Goal: Task Accomplishment & Management: Manage account settings

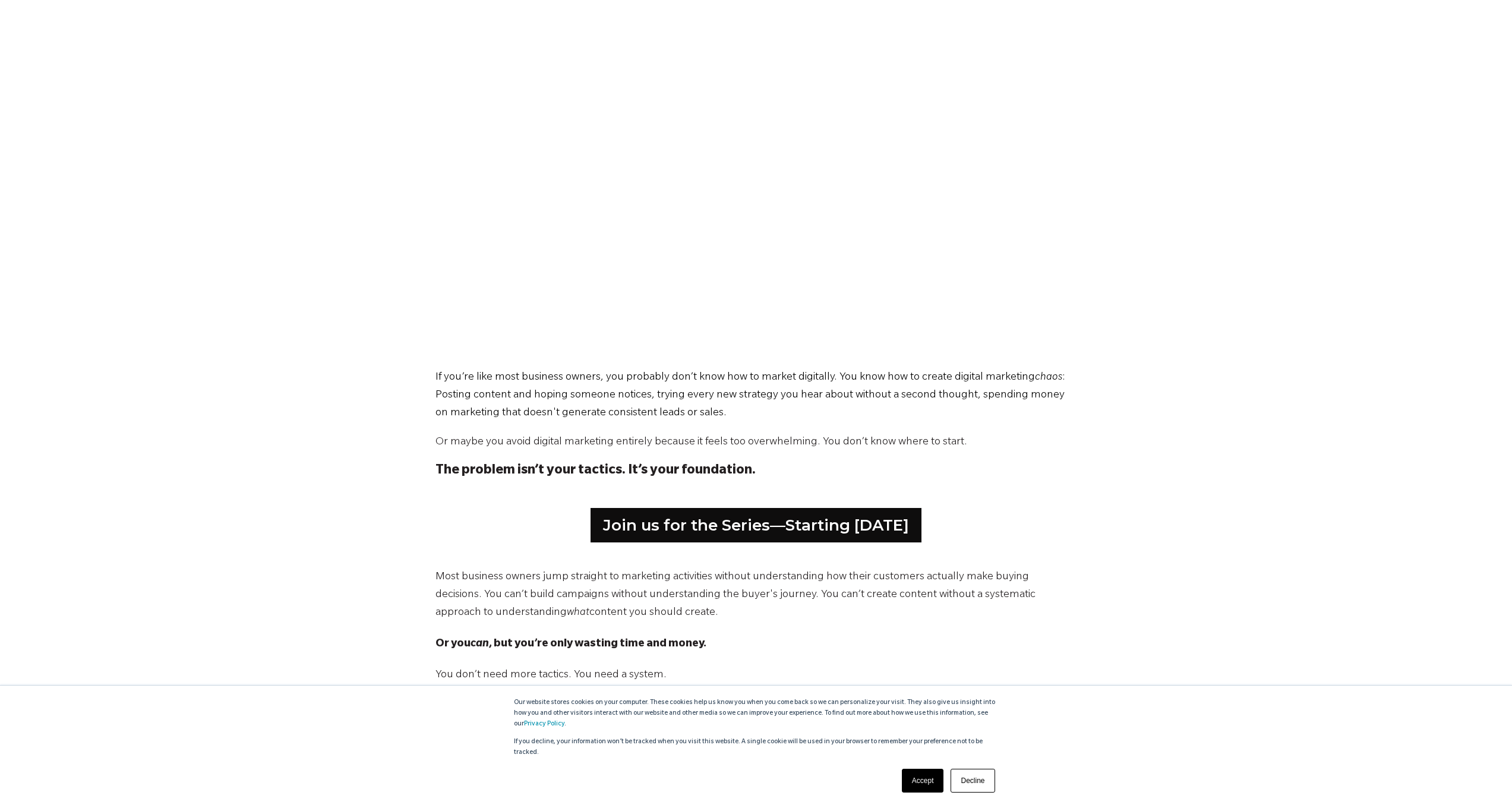
scroll to position [313, 0]
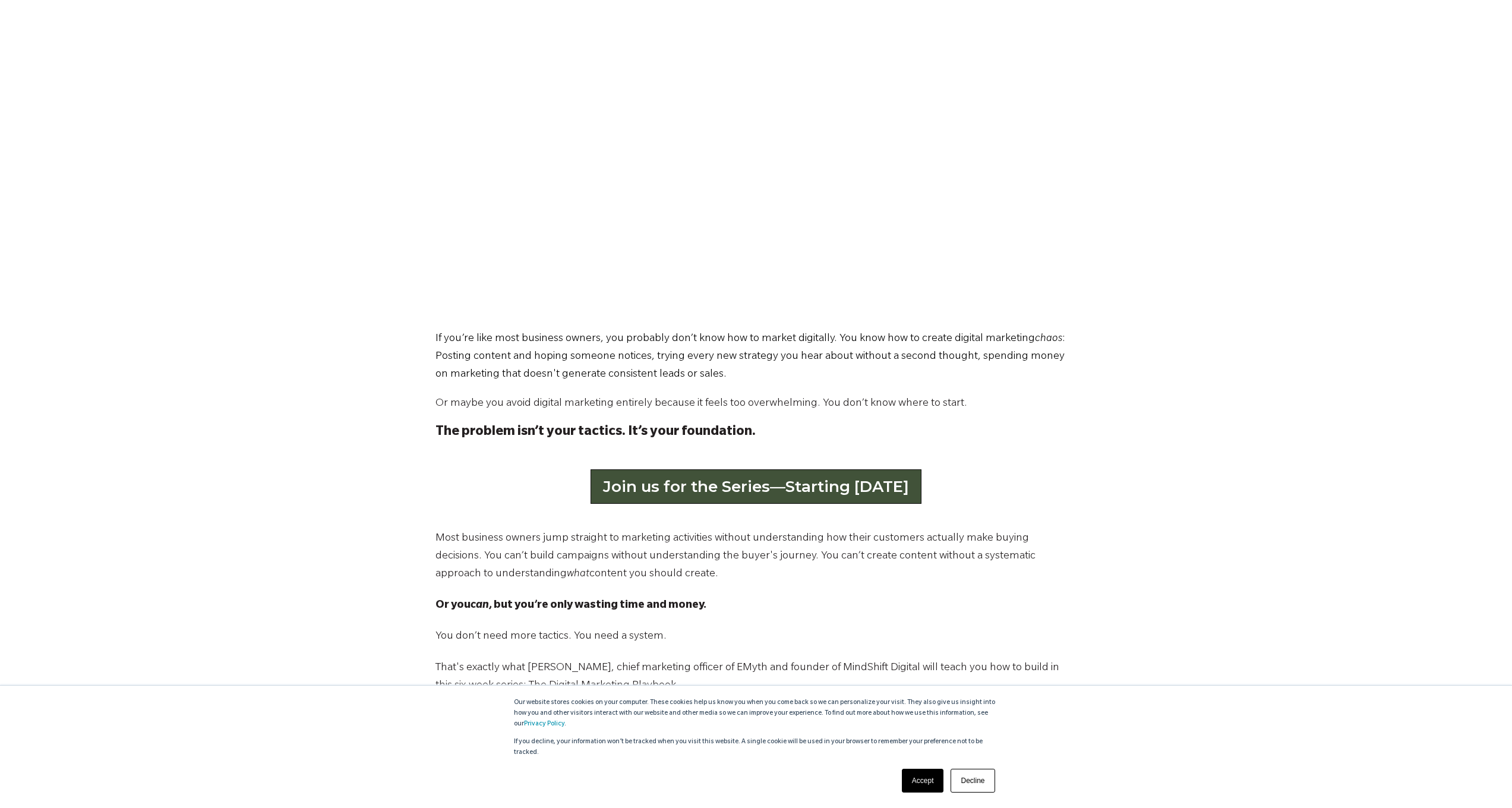
click at [871, 482] on link "Join us for the Series—Starting [DATE]" at bounding box center [756, 487] width 331 height 35
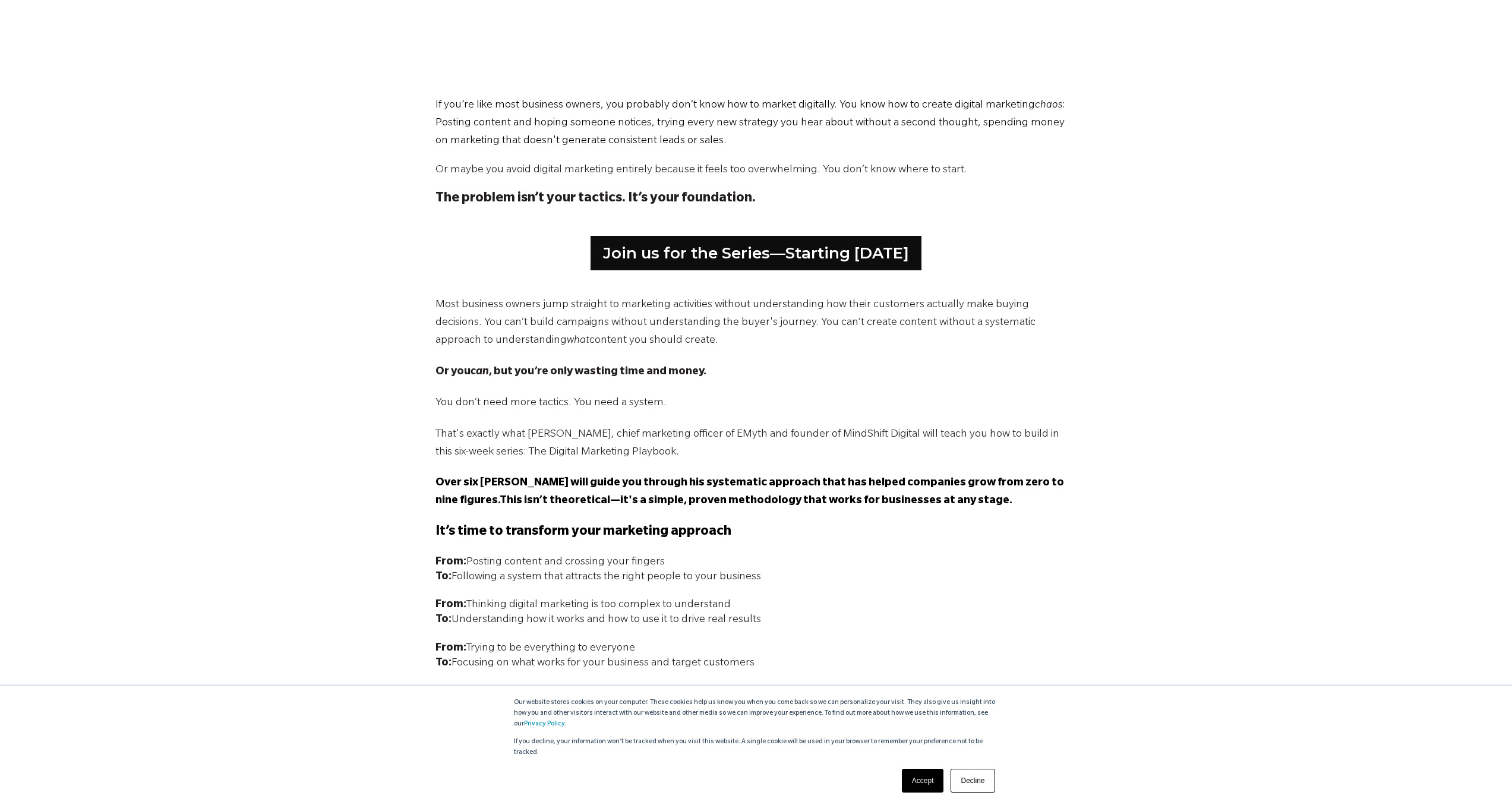
scroll to position [0, 0]
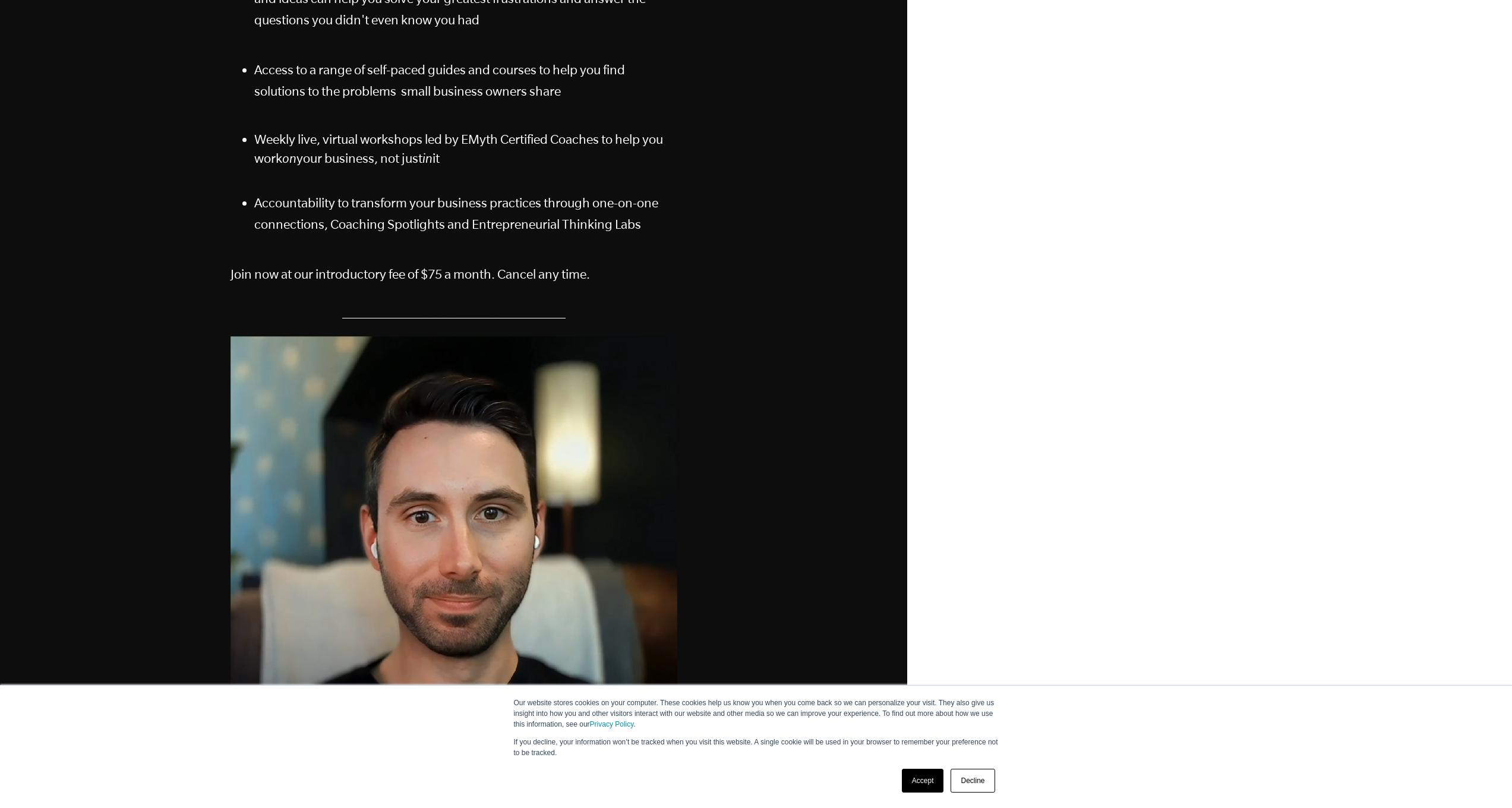
scroll to position [473, 0]
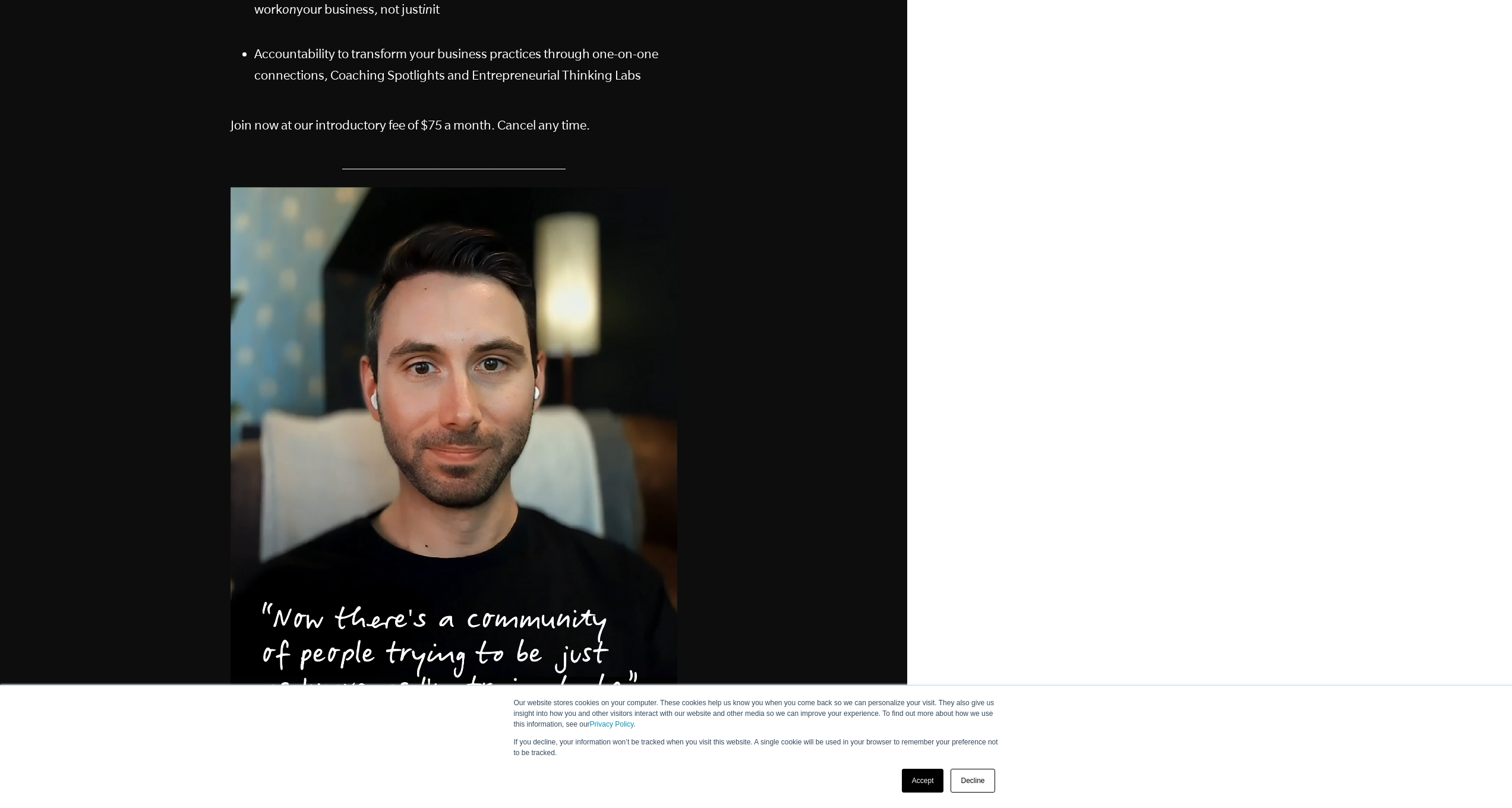
click at [930, 783] on link "Accept" at bounding box center [923, 780] width 43 height 24
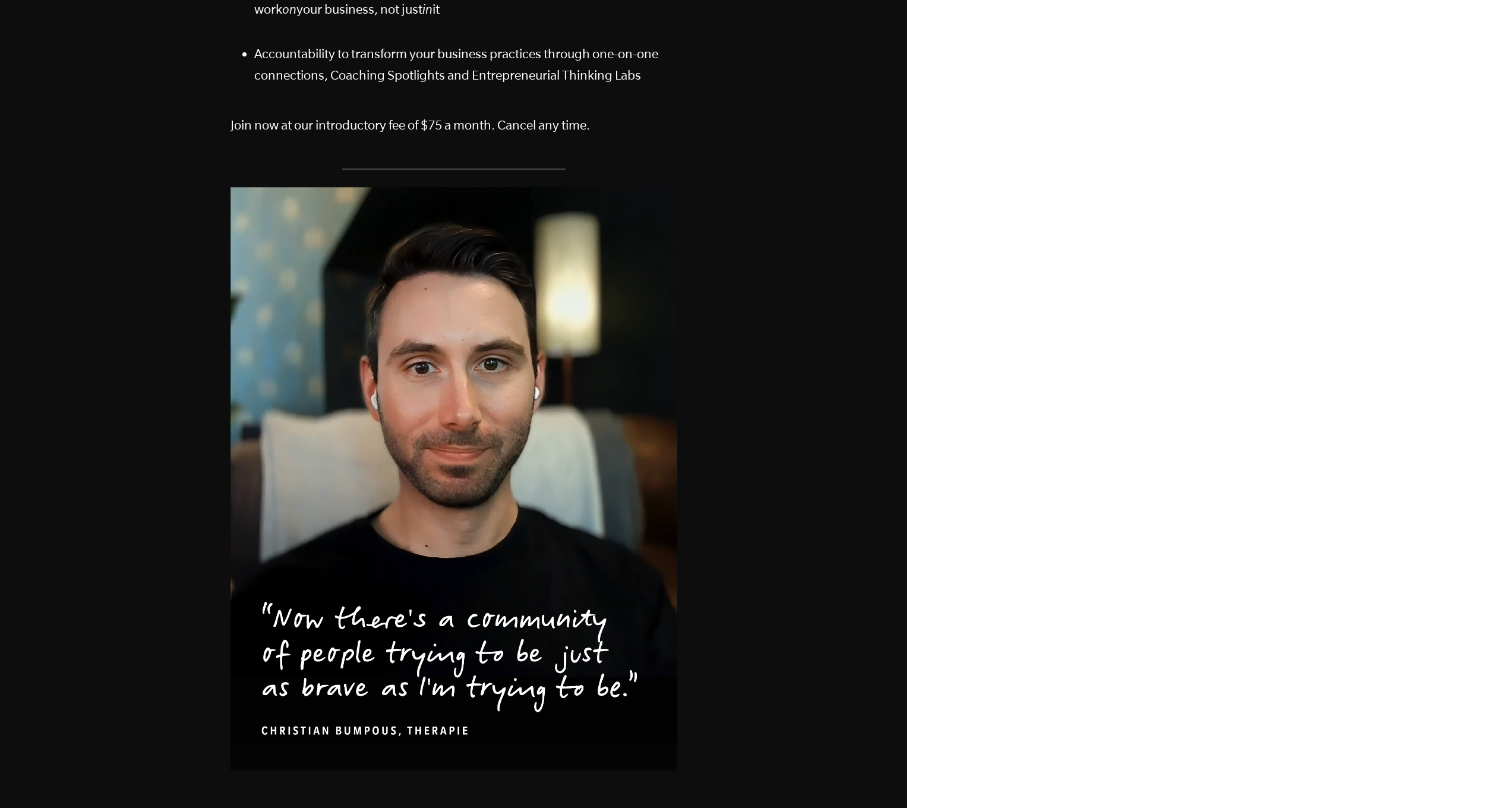
scroll to position [0, 0]
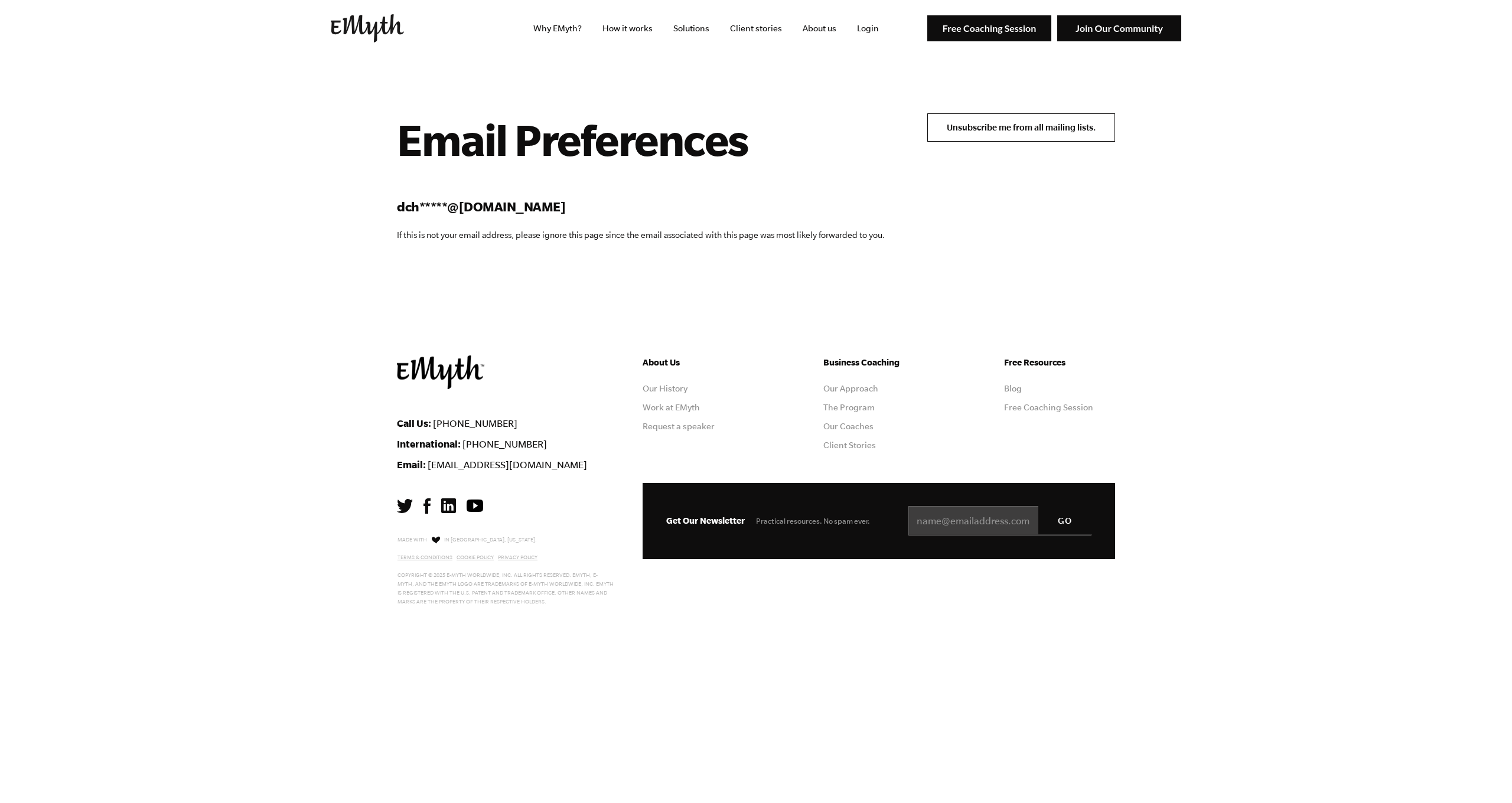
click at [1030, 140] on input "Unsubscribe me from all mailing lists." at bounding box center [1021, 128] width 188 height 28
